Goal: Information Seeking & Learning: Learn about a topic

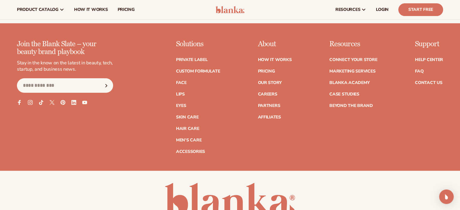
scroll to position [2452, 0]
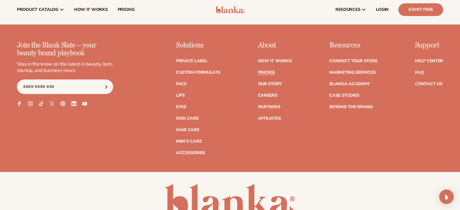
click at [268, 71] on link "Pricing" at bounding box center [266, 73] width 17 height 4
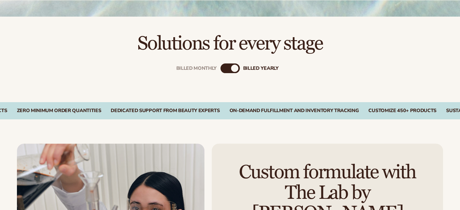
scroll to position [182, 0]
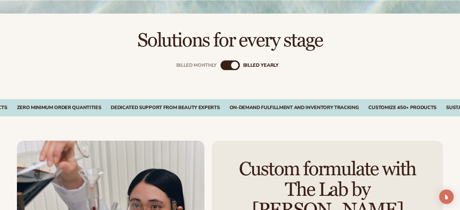
click at [227, 63] on div "Billed Monthly" at bounding box center [224, 65] width 7 height 7
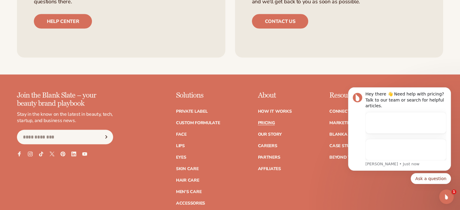
scroll to position [0, 0]
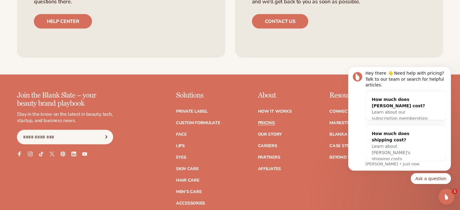
click at [444, 190] on div "Open Intercom Messenger" at bounding box center [446, 196] width 20 height 20
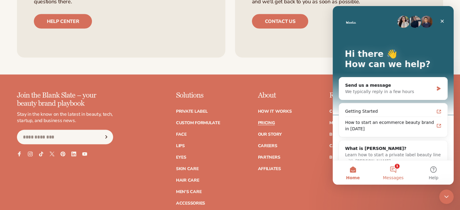
click at [393, 175] on button "1 Messages" at bounding box center [393, 173] width 40 height 24
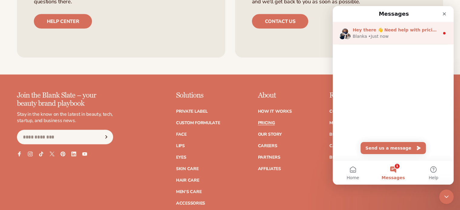
click at [408, 31] on span "Hey there 👋 Need help with pricing? Talk to our team or search for helpful arti…" at bounding box center [453, 30] width 200 height 5
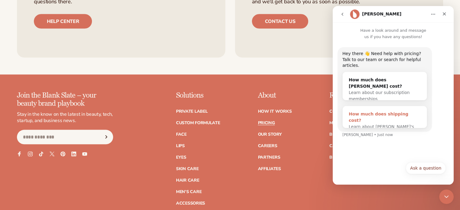
click at [383, 124] on span "Learn about Blanka's shipping costs" at bounding box center [381, 129] width 65 height 11
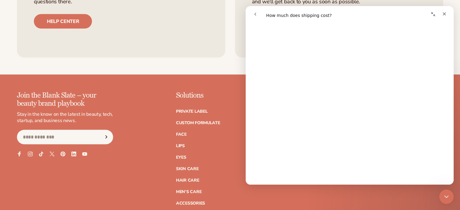
scroll to position [714, 0]
click at [449, 13] on div "Close" at bounding box center [444, 13] width 11 height 11
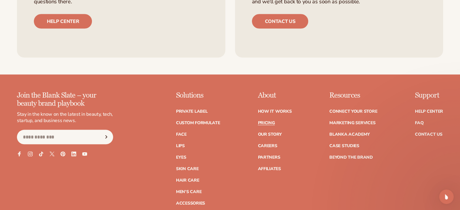
scroll to position [0, 0]
